Goal: Download file/media

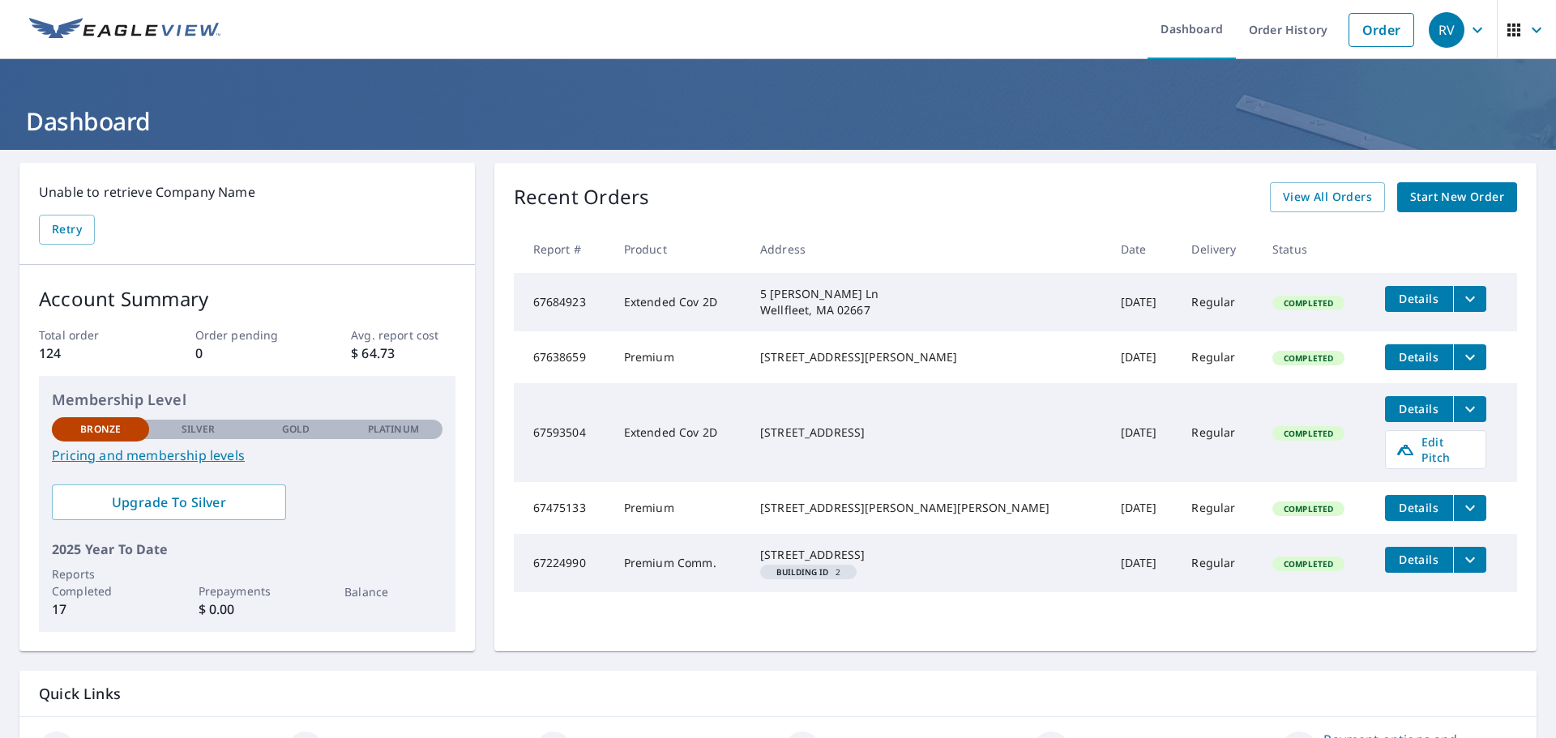
click at [902, 365] on div "[STREET_ADDRESS][PERSON_NAME]" at bounding box center [927, 357] width 335 height 16
click at [1394, 362] on span "Details" at bounding box center [1418, 356] width 49 height 15
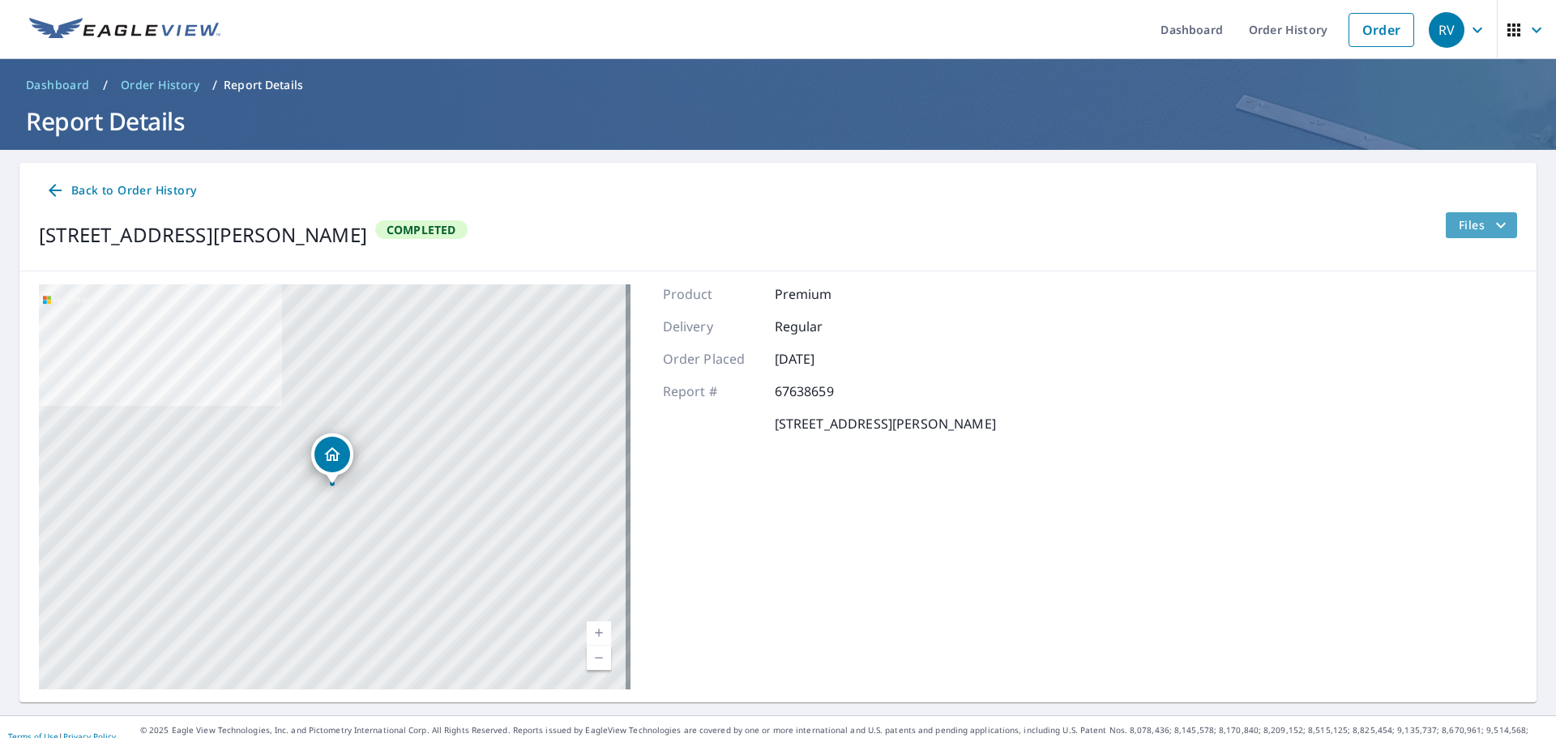
click at [1458, 233] on span "Files" at bounding box center [1484, 225] width 52 height 19
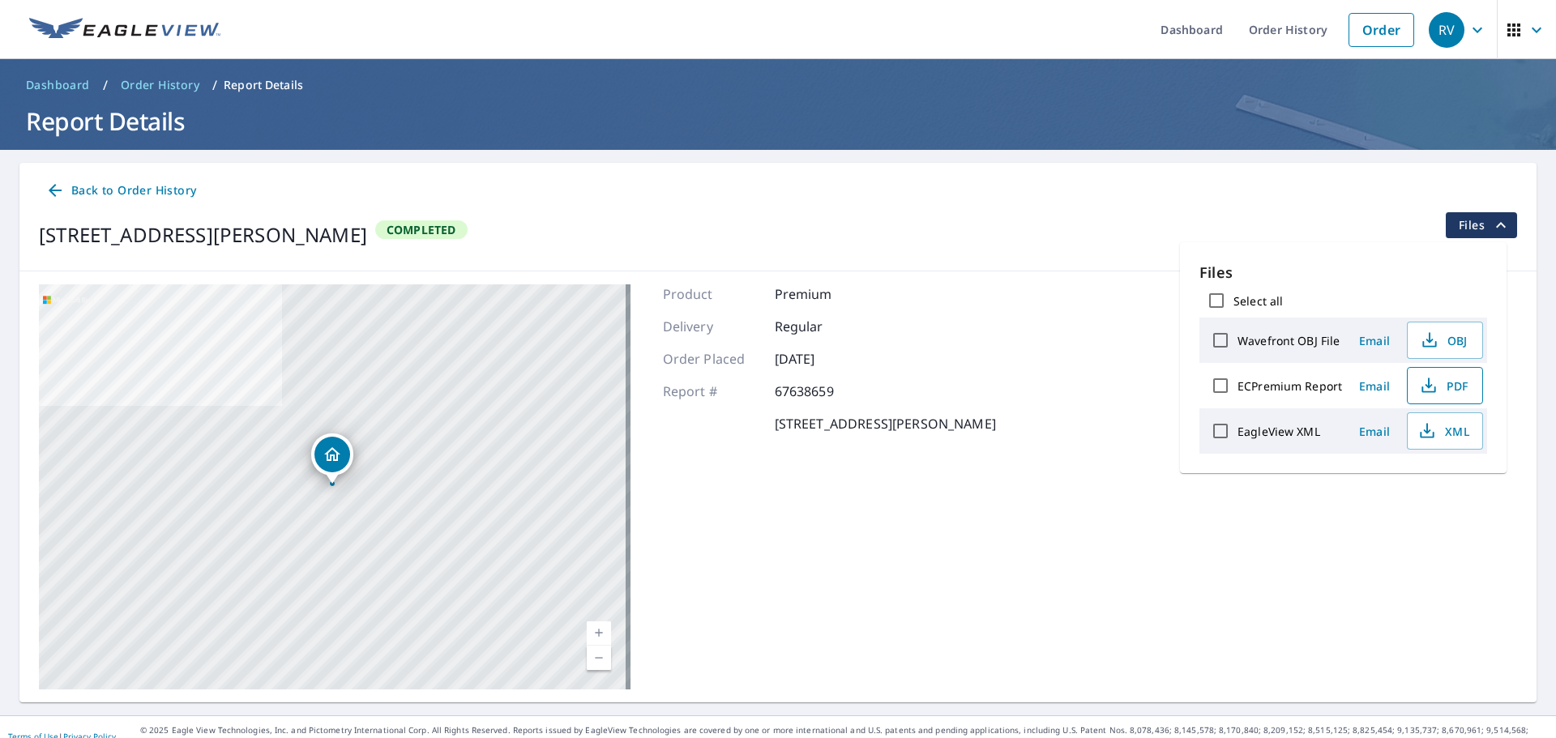
click at [1426, 378] on icon "button" at bounding box center [1428, 385] width 19 height 19
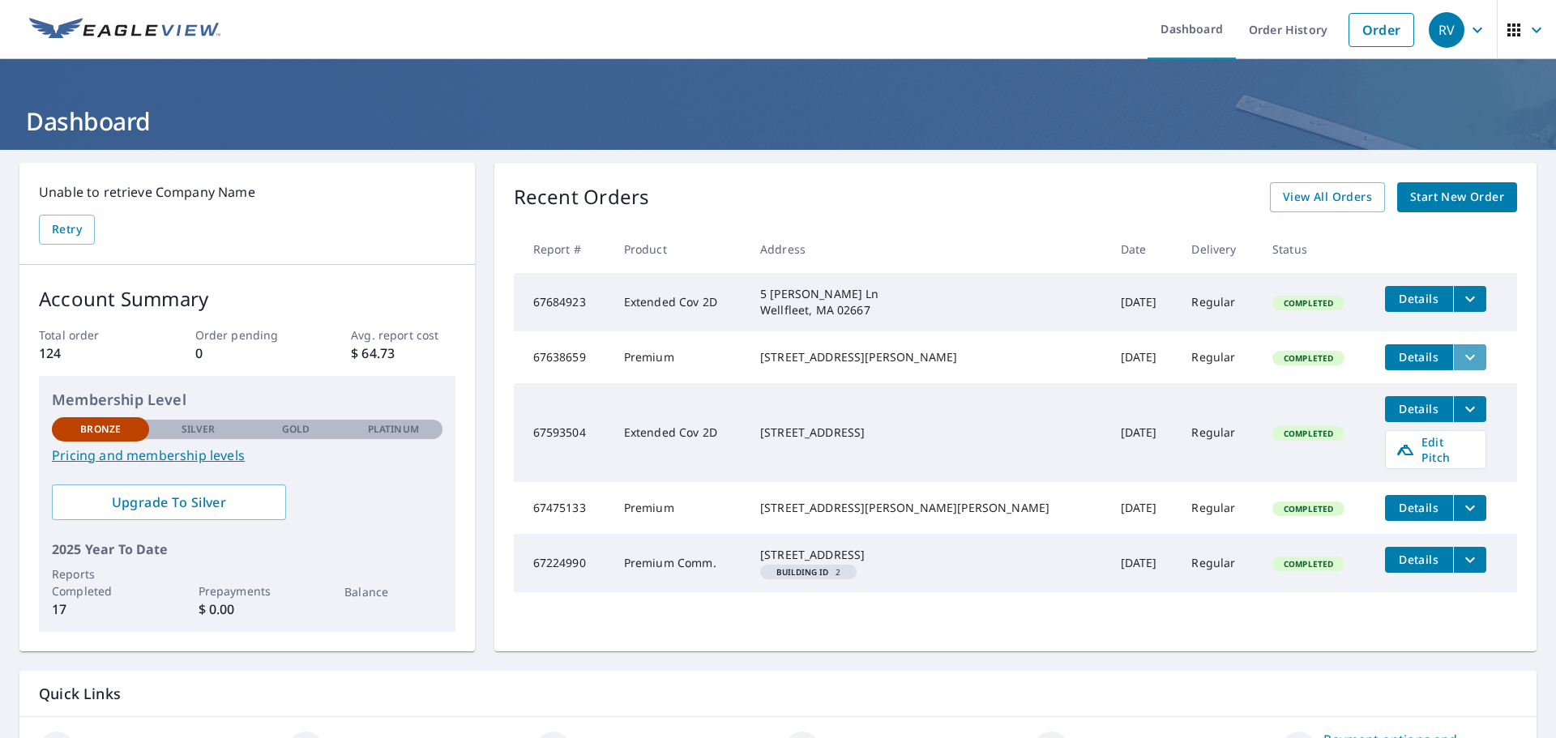
click at [1460, 352] on icon "filesDropdownBtn-67638659" at bounding box center [1469, 357] width 19 height 19
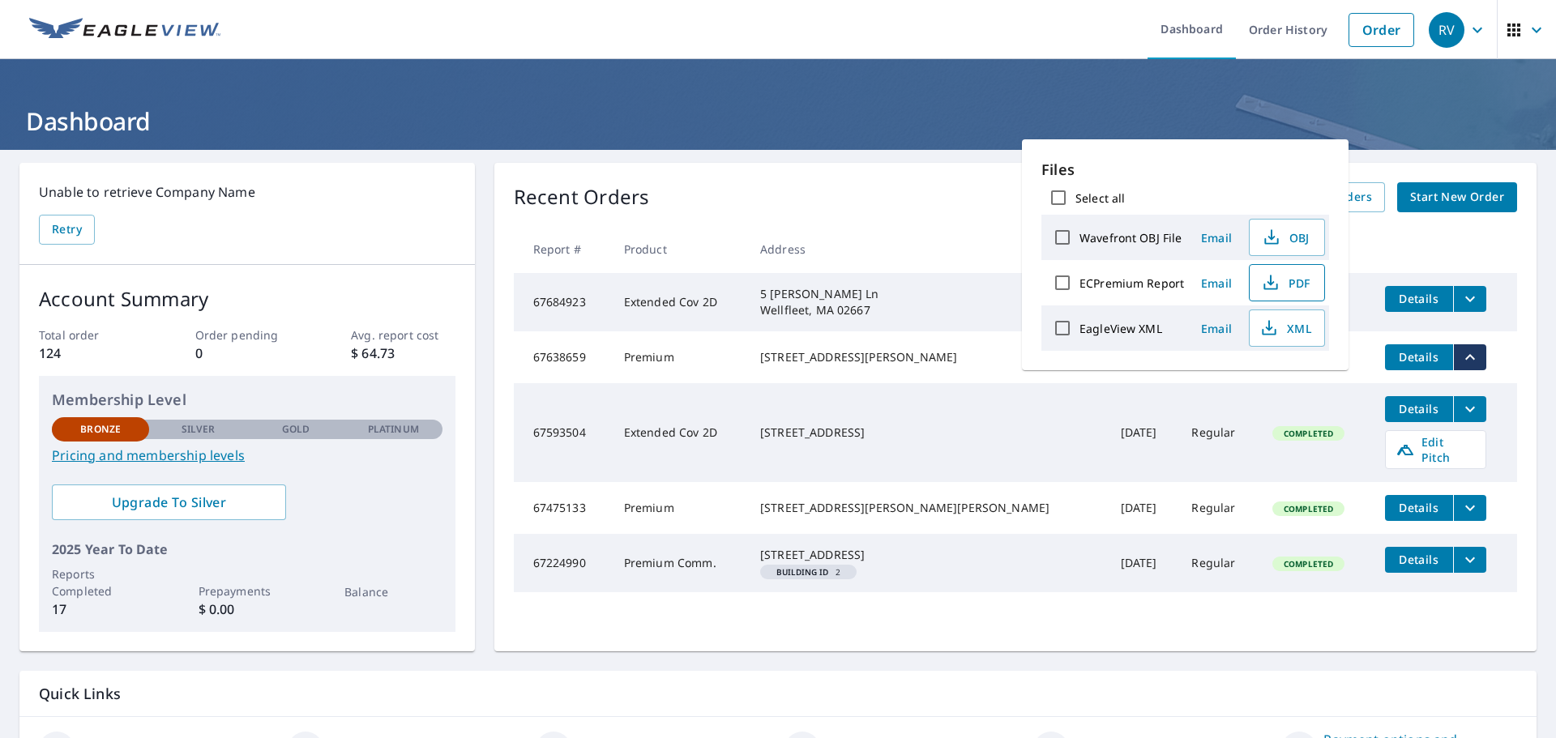
click at [1309, 275] on span "PDF" at bounding box center [1285, 282] width 52 height 19
